Goal: Find specific page/section: Find specific page/section

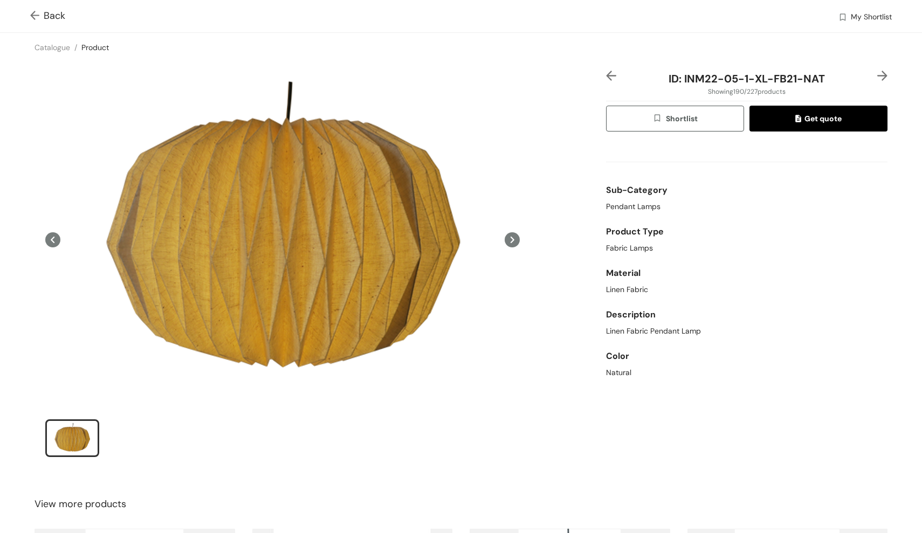
click at [35, 15] on img at bounding box center [36, 16] width 13 height 11
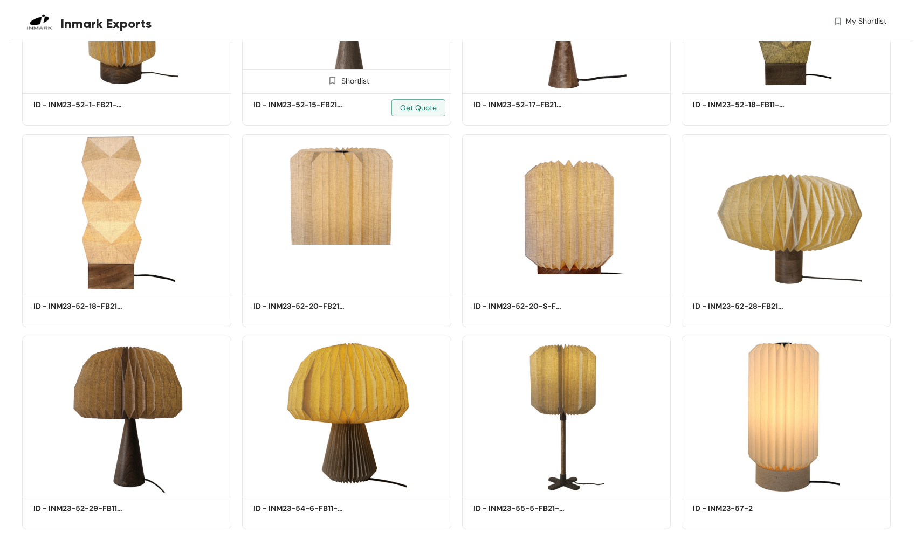
scroll to position [867, 0]
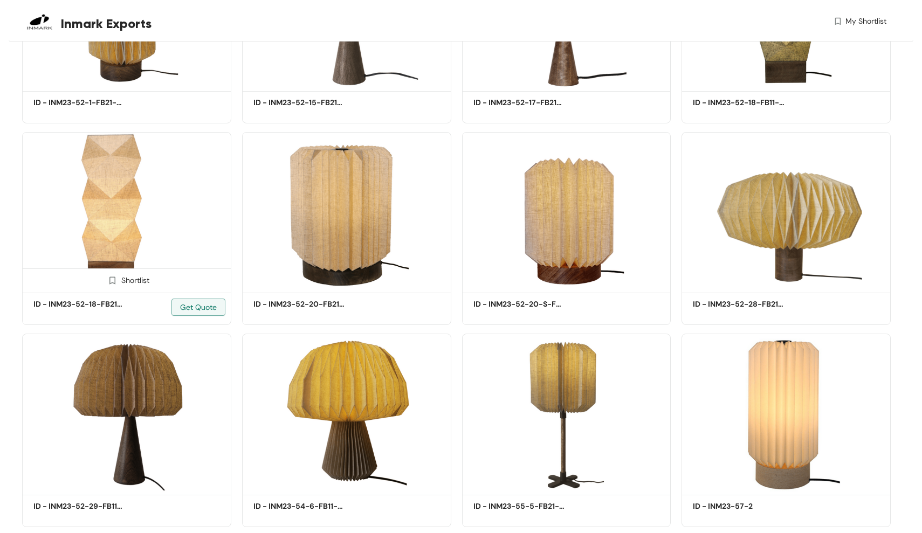
click at [115, 230] on img at bounding box center [126, 211] width 209 height 158
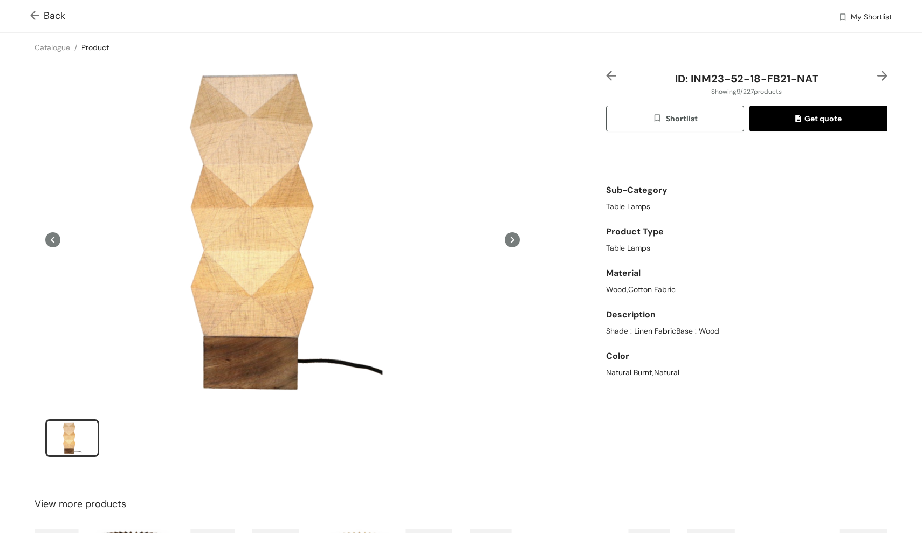
click at [36, 17] on img at bounding box center [36, 16] width 13 height 11
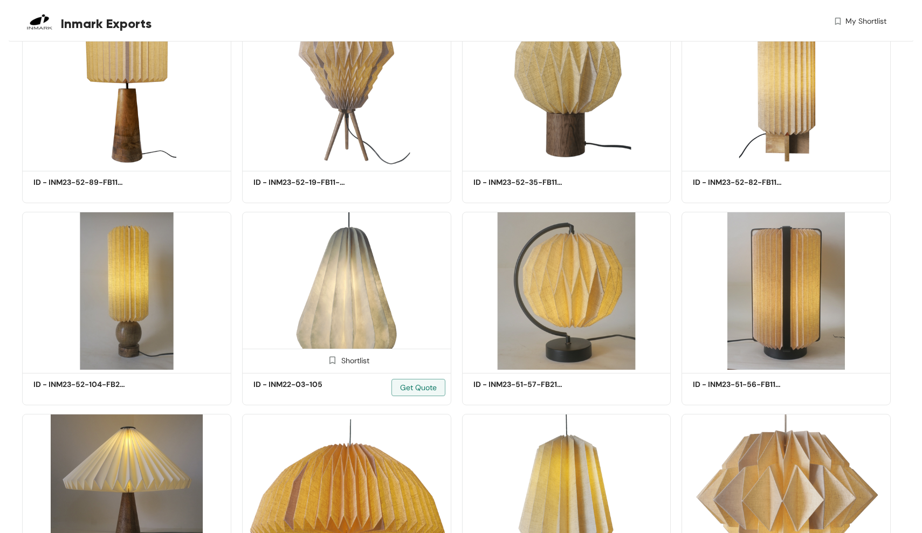
scroll to position [10925, 0]
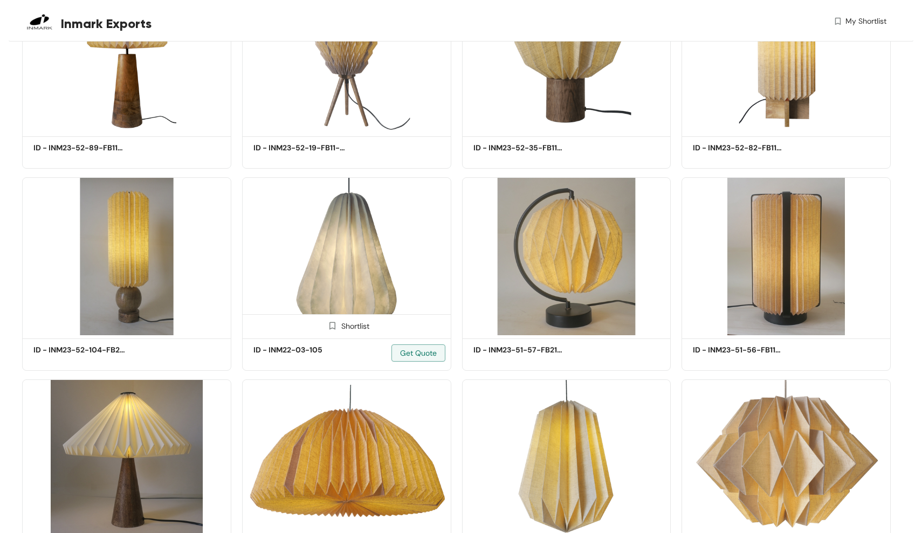
click at [387, 237] on img at bounding box center [346, 256] width 209 height 158
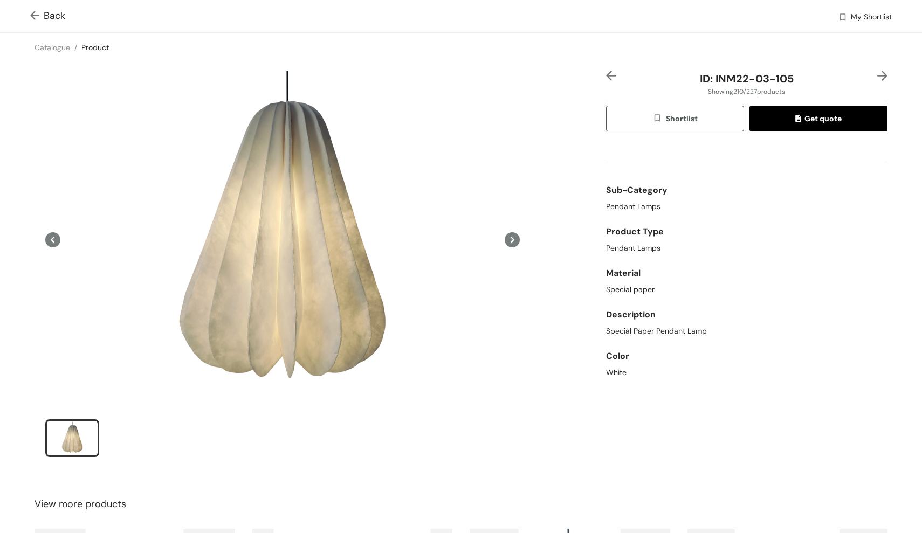
click at [39, 17] on img at bounding box center [36, 16] width 13 height 11
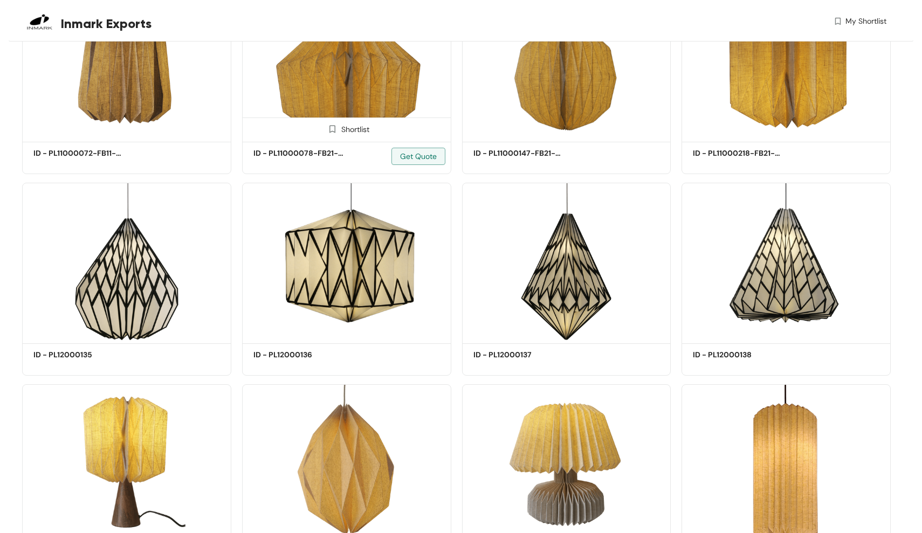
scroll to position [2308, 0]
